Goal: Transaction & Acquisition: Purchase product/service

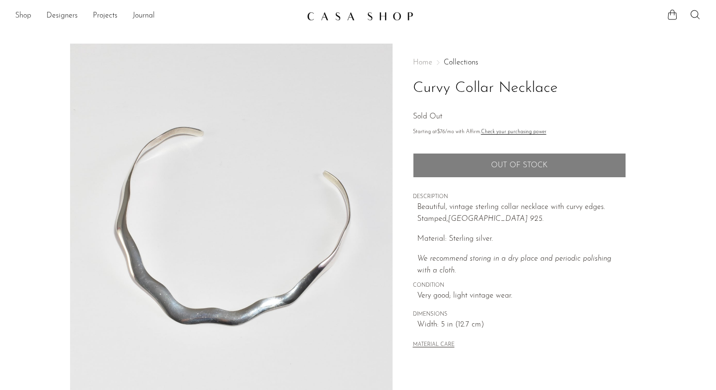
click at [25, 17] on link "Shop" at bounding box center [23, 16] width 16 height 12
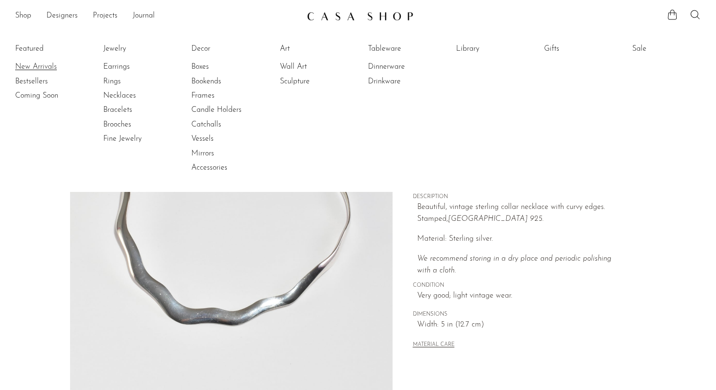
click at [24, 67] on link "New Arrivals" at bounding box center [50, 67] width 71 height 10
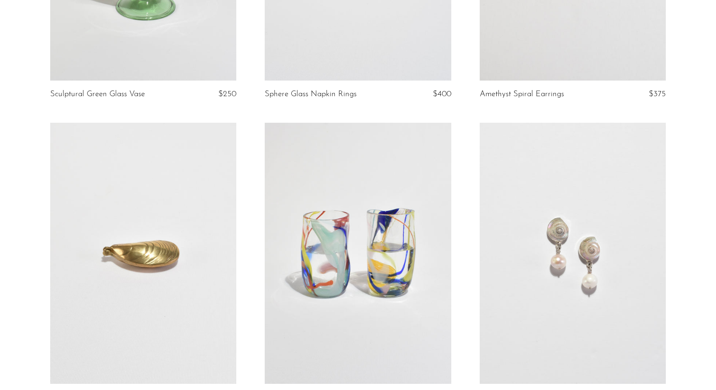
scroll to position [608, 0]
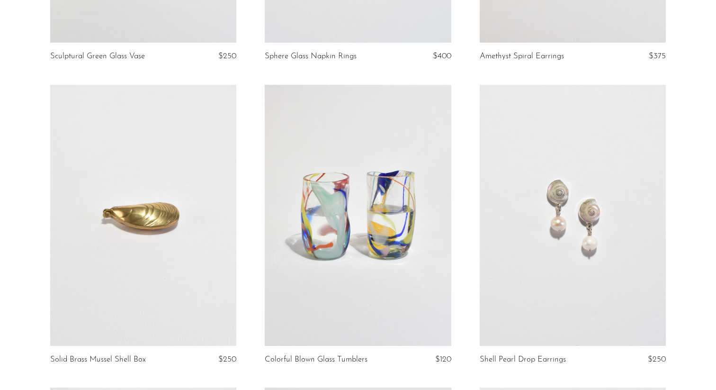
click at [48, 217] on article "Solid Brass Mussel Shell Box $250" at bounding box center [143, 236] width 215 height 303
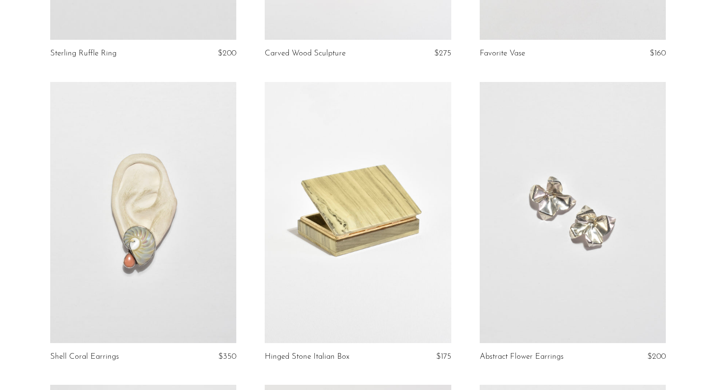
scroll to position [1615, 0]
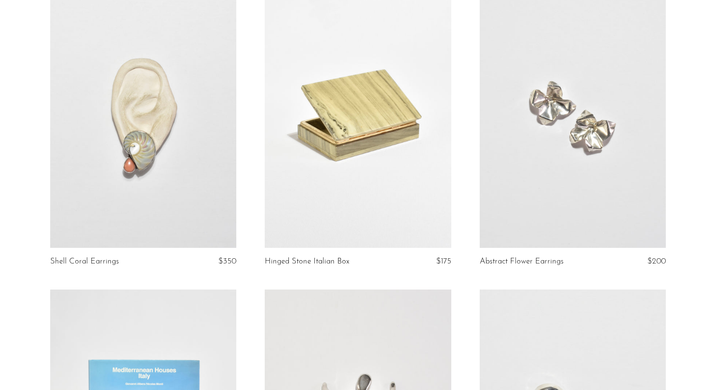
click at [456, 120] on article "Hinged Stone Italian Box $175" at bounding box center [358, 138] width 215 height 303
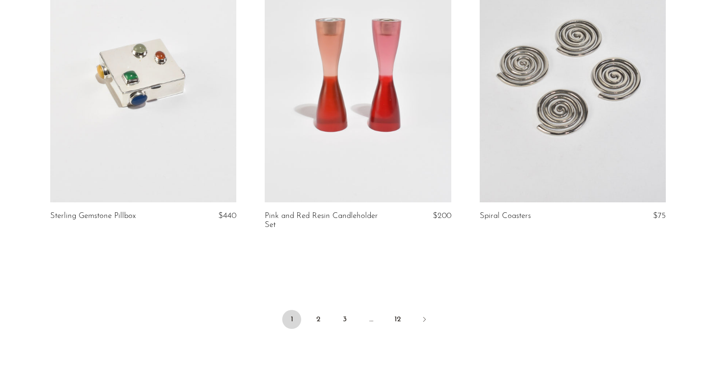
scroll to position [3562, 0]
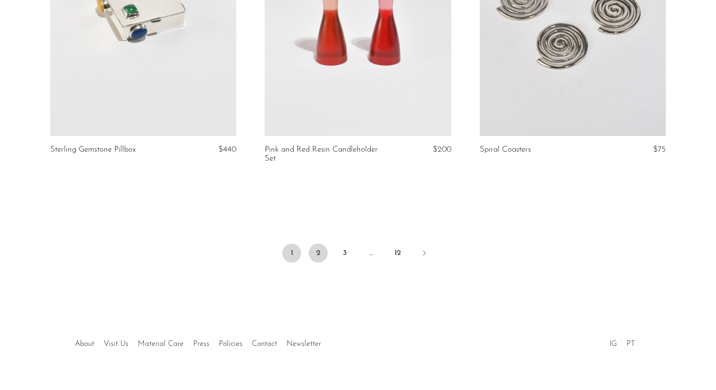
click at [316, 244] on link "2" at bounding box center [318, 253] width 19 height 19
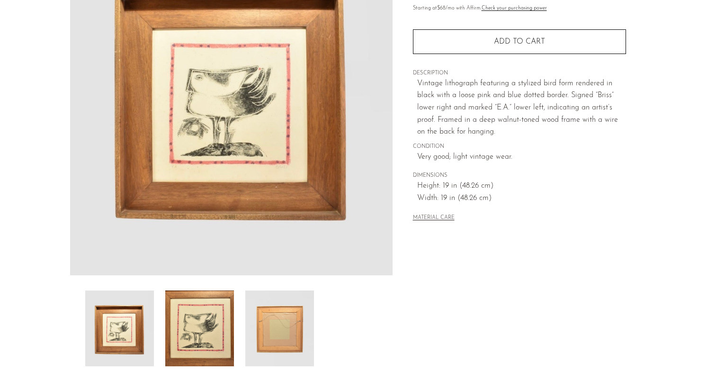
scroll to position [227, 0]
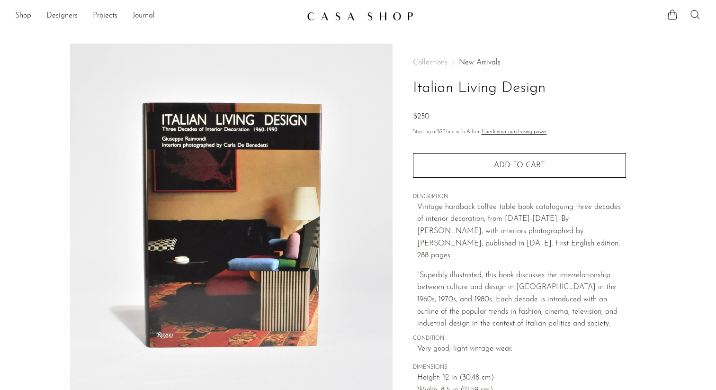
scroll to position [227, 0]
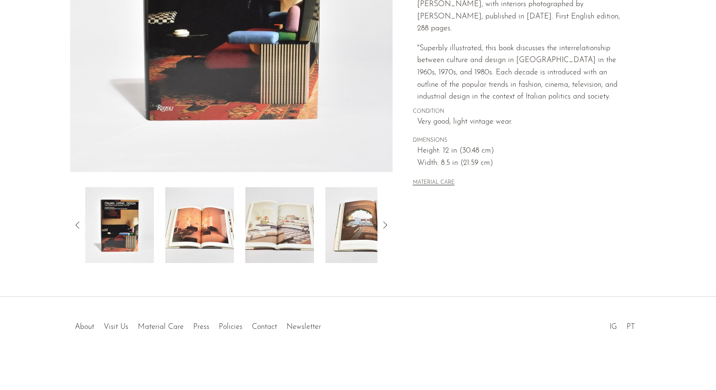
click at [0, 226] on section "Italian Living Design $250" at bounding box center [358, 40] width 716 height 446
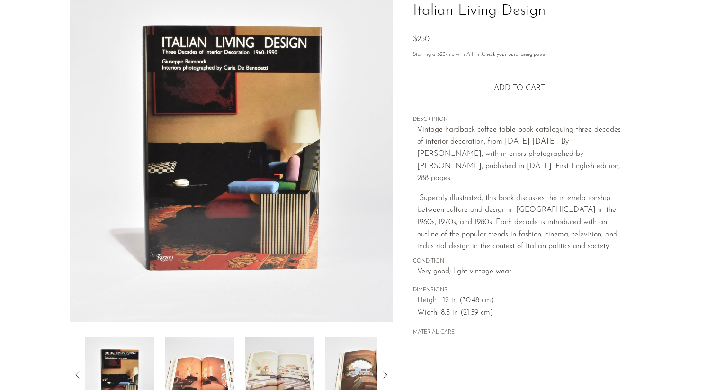
scroll to position [0, 0]
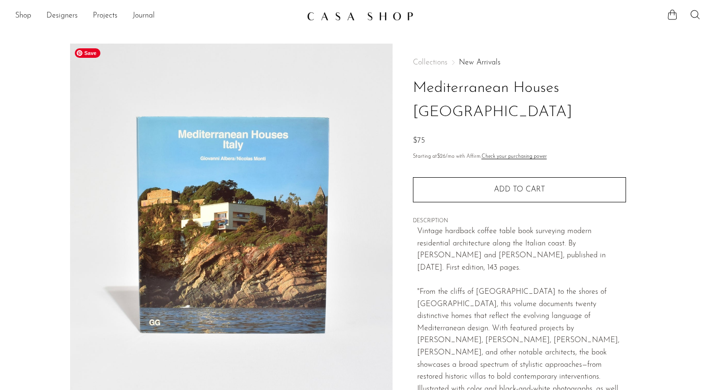
scroll to position [233, 0]
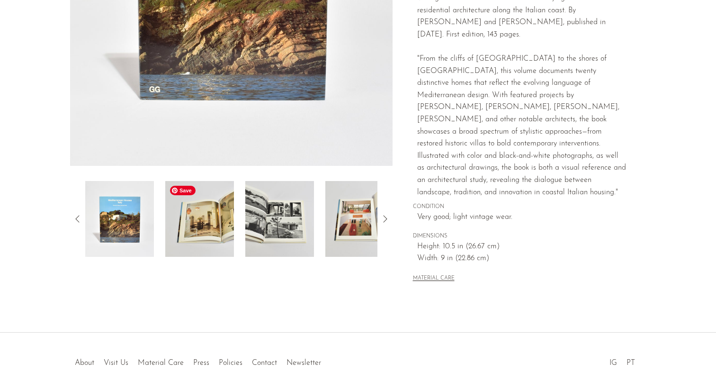
click at [226, 220] on img at bounding box center [199, 219] width 69 height 76
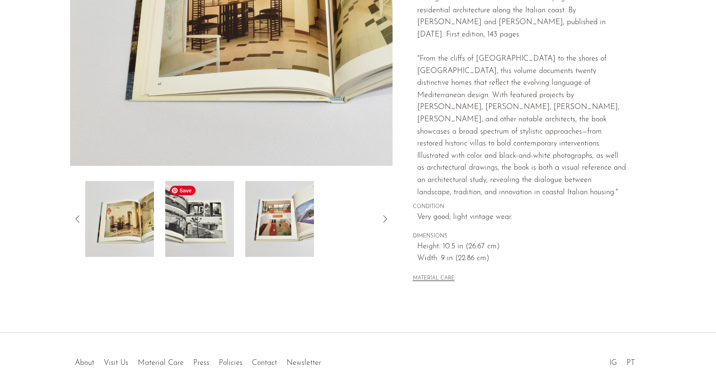
click at [226, 220] on img at bounding box center [199, 219] width 69 height 76
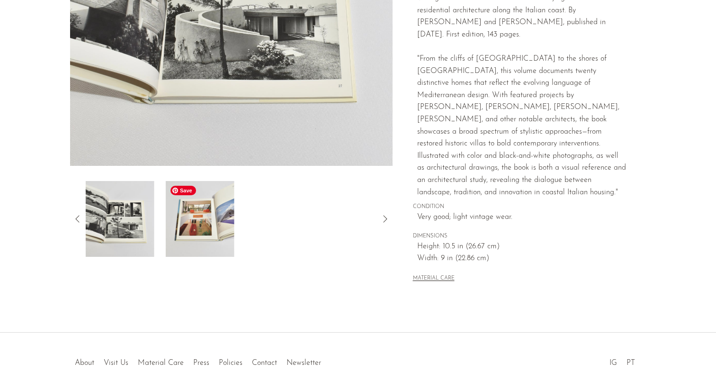
click at [226, 220] on img at bounding box center [200, 219] width 69 height 76
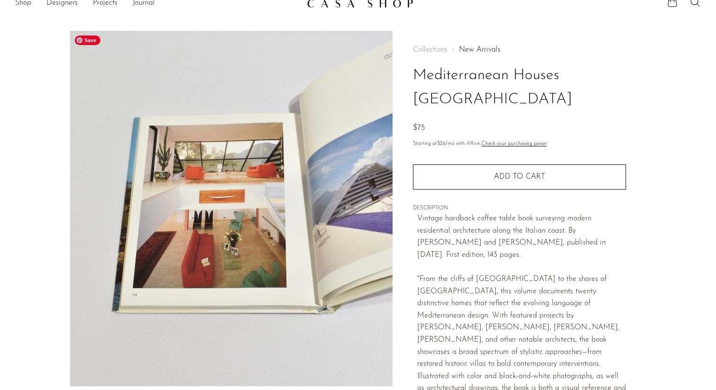
scroll to position [0, 0]
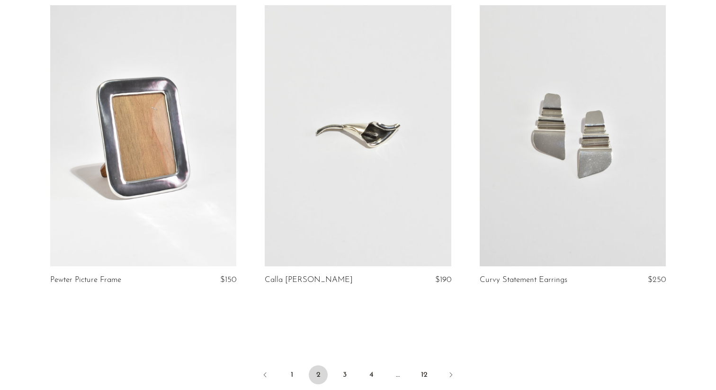
scroll to position [3467, 0]
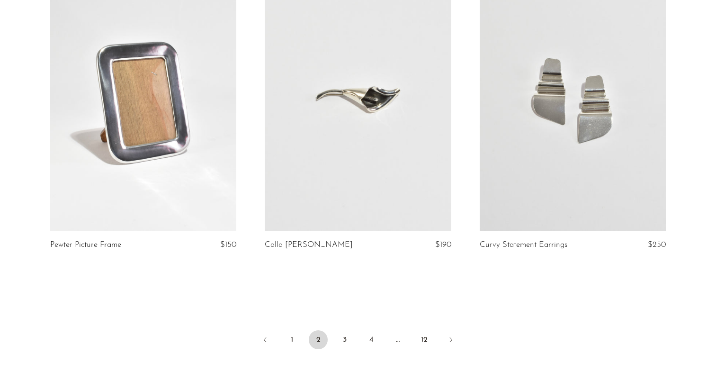
click at [198, 165] on link at bounding box center [143, 100] width 187 height 261
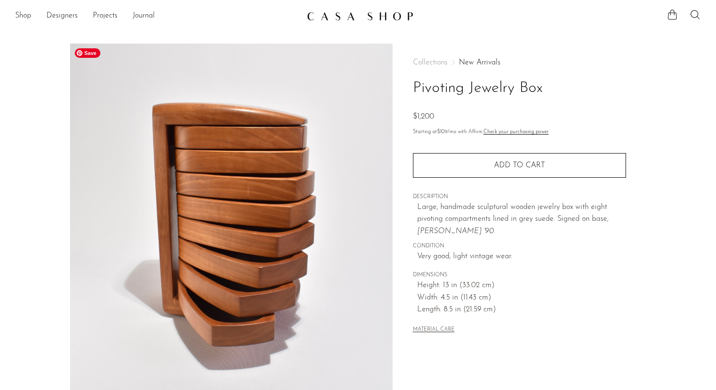
scroll to position [227, 0]
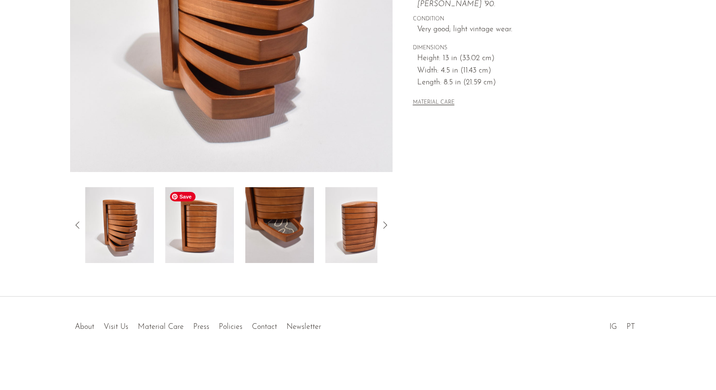
click at [193, 256] on img at bounding box center [199, 225] width 69 height 76
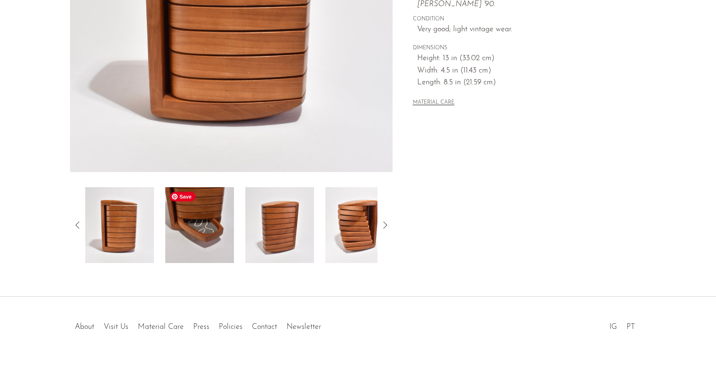
scroll to position [0, 0]
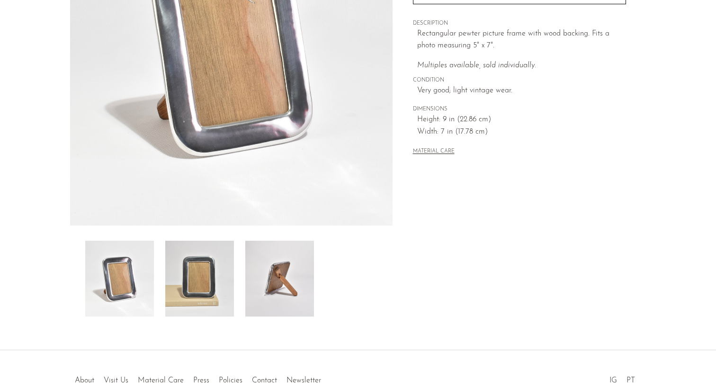
scroll to position [227, 0]
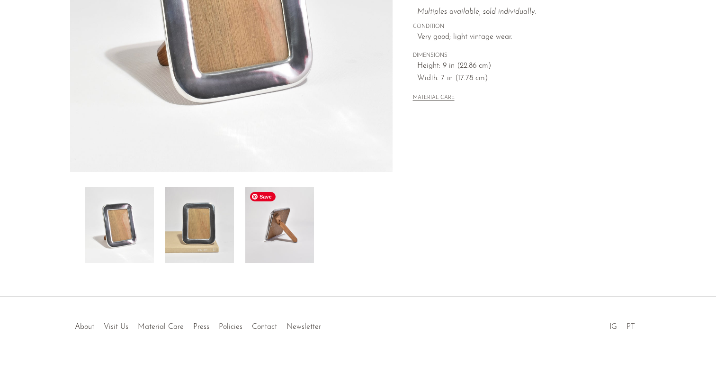
click at [249, 244] on img at bounding box center [279, 225] width 69 height 76
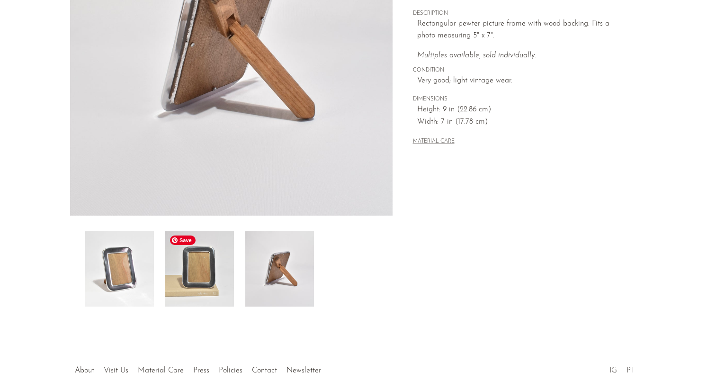
scroll to position [138, 0]
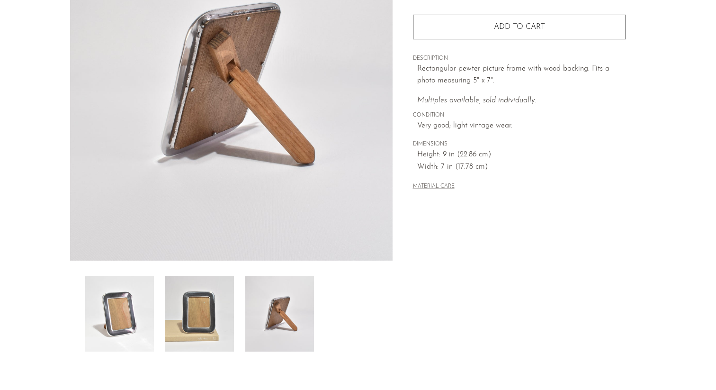
click at [196, 314] on img at bounding box center [199, 314] width 69 height 76
